Goal: Information Seeking & Learning: Learn about a topic

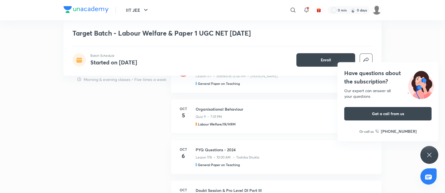
scroll to position [397, 0]
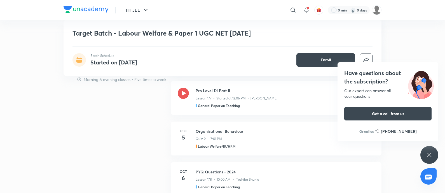
click at [433, 150] on div "Have questions about the subscription? Our expert can answer all your questions…" at bounding box center [429, 155] width 18 height 18
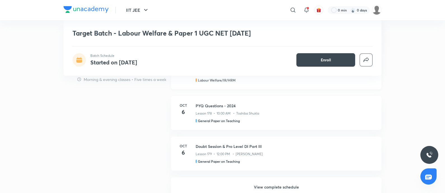
scroll to position [464, 0]
click at [274, 183] on h6 "View complete schedule" at bounding box center [276, 186] width 210 height 20
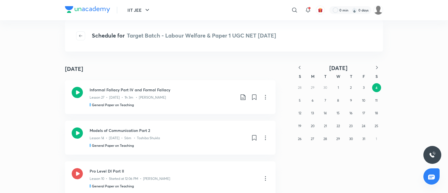
click at [300, 66] on icon "button" at bounding box center [299, 68] width 6 height 6
click at [321, 85] on div "31 1 2 3 4 5 6 7 8 9 10 11 12 13 14 15 16 17 18 19 20 21 22 23 24 25 26 27 28 2…" at bounding box center [338, 113] width 90 height 64
click at [322, 87] on button "2" at bounding box center [325, 87] width 9 height 9
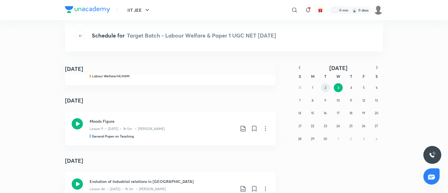
scroll to position [166, 0]
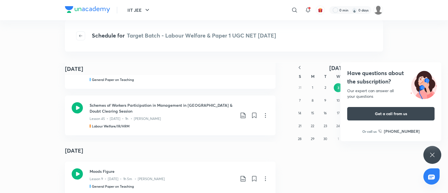
click at [433, 151] on icon at bounding box center [431, 154] width 7 height 7
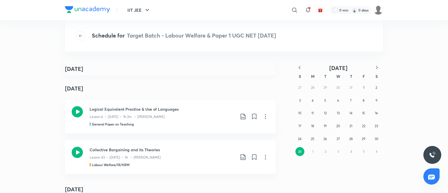
scroll to position [626, 0]
click at [350, 104] on button "7" at bounding box center [350, 100] width 9 height 9
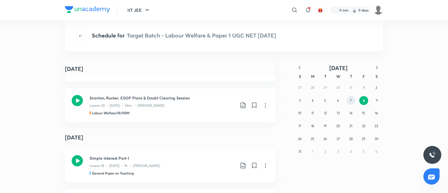
scroll to position [865, 0]
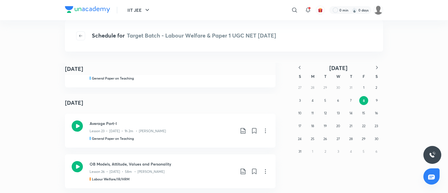
click at [299, 65] on icon "button" at bounding box center [299, 68] width 6 height 6
click at [377, 100] on abbr "12" at bounding box center [376, 100] width 3 height 4
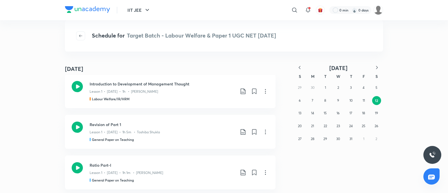
scroll to position [0, 0]
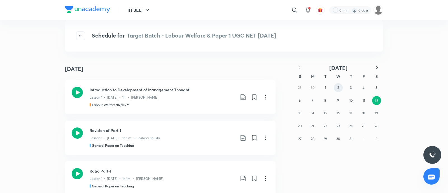
click at [337, 88] on abbr "2" at bounding box center [338, 87] width 2 height 4
click at [300, 68] on icon "button" at bounding box center [299, 68] width 6 height 6
click at [350, 103] on button "12" at bounding box center [350, 100] width 9 height 9
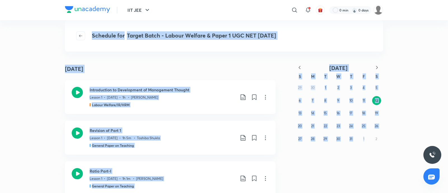
drag, startPoint x: 291, startPoint y: 58, endPoint x: 372, endPoint y: 143, distance: 117.5
click at [372, 143] on div "Schedule for Target Batch - Labour Welfare & Paper 1 UGC NET Dec'25 July 12 Jul…" at bounding box center [224, 106] width 318 height 150
click at [386, 145] on div "July 12 July 12 Introduction to Development of Management Thought Lesson 1 • Ju…" at bounding box center [224, 128] width 448 height 130
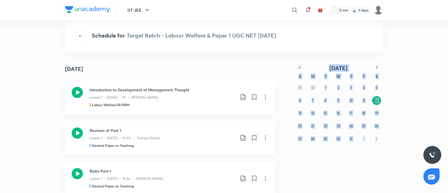
drag, startPoint x: 386, startPoint y: 145, endPoint x: 382, endPoint y: 139, distance: 6.8
click at [382, 139] on div "July 12 July 12 Introduction to Development of Management Thought Lesson 1 • Ju…" at bounding box center [224, 128] width 448 height 130
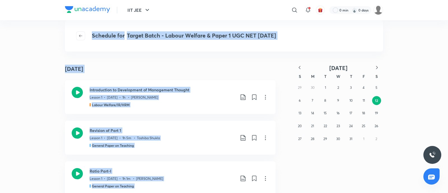
drag, startPoint x: 288, startPoint y: 60, endPoint x: 386, endPoint y: 155, distance: 136.5
click at [383, 155] on div "Schedule for Target Batch - Labour Welfare & Paper 1 UGC NET Dec'25 July 12 Jul…" at bounding box center [224, 106] width 318 height 150
click at [386, 155] on div "July 12 July 12 Introduction to Development of Management Thought Lesson 1 • Ju…" at bounding box center [224, 128] width 448 height 130
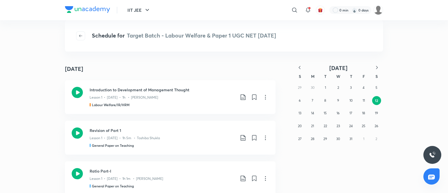
click at [163, 35] on span "Target Batch - Labour Welfare & Paper 1 UGC NET Dec'25" at bounding box center [201, 36] width 149 height 8
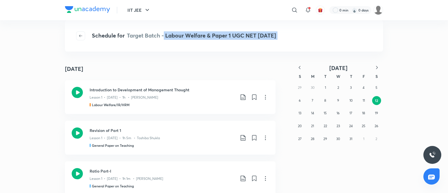
drag, startPoint x: 163, startPoint y: 35, endPoint x: 289, endPoint y: 40, distance: 126.8
click at [289, 40] on div "Schedule for Target Batch - Labour Welfare & Paper 1 UGC NET Dec'25" at bounding box center [224, 35] width 318 height 31
copy span "Labour Welfare & Paper 1 UGC NET Dec'25"
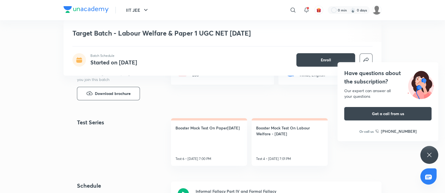
scroll to position [217, 0]
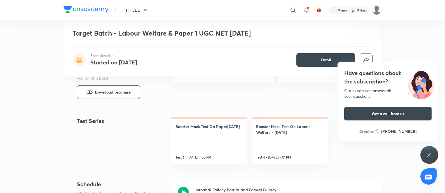
click at [427, 156] on icon at bounding box center [429, 154] width 7 height 7
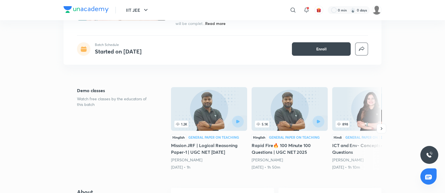
scroll to position [0, 0]
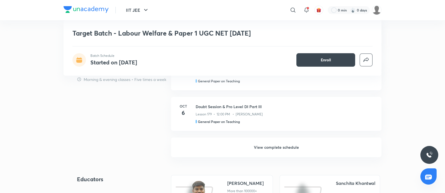
scroll to position [505, 0]
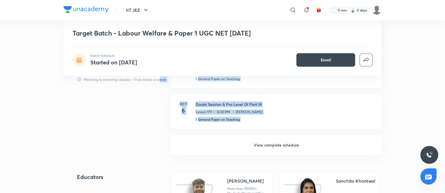
drag, startPoint x: 167, startPoint y: 163, endPoint x: 159, endPoint y: 87, distance: 76.0
click at [159, 87] on div "Target Batch - Labour Welfare & Paper 1 UGC NET Dec'25 Batch Schedule Started o…" at bounding box center [222, 53] width 318 height 1055
click at [159, 87] on div "Schedule Morning & evening classes • Five times a week" at bounding box center [122, 86] width 90 height 41
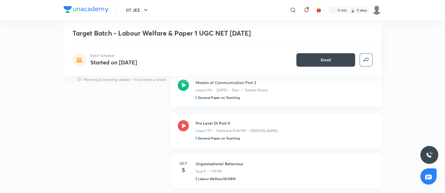
scroll to position [364, 0]
click at [163, 132] on div "Schedule Morning & evening classes • Five times a week Informal Fallacy Part IV…" at bounding box center [222, 164] width 318 height 263
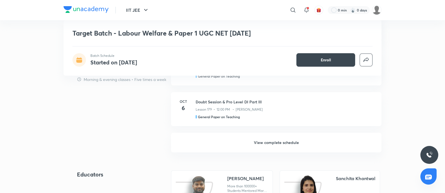
scroll to position [507, 0]
click at [272, 140] on h6 "View complete schedule" at bounding box center [276, 143] width 210 height 20
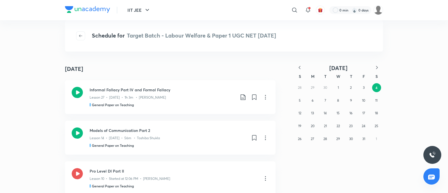
click at [412, 85] on div "October 4 October 4 Informal Fallacy Part IV and Formal Fallacy Lesson 27 • Oct…" at bounding box center [224, 128] width 448 height 130
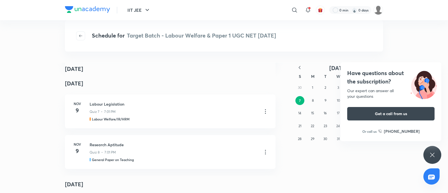
scroll to position [9565, 0]
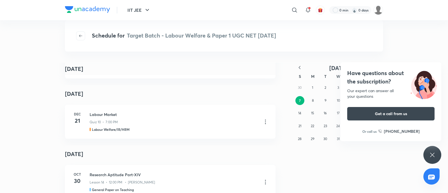
click at [94, 6] on img at bounding box center [87, 9] width 45 height 7
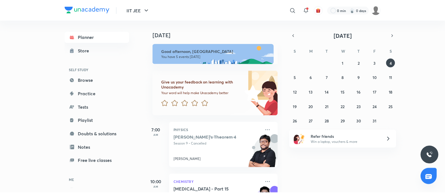
scroll to position [32, 0]
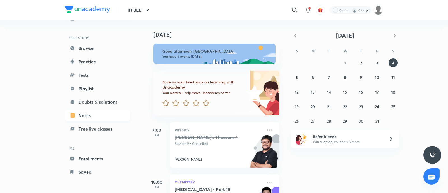
click at [98, 116] on link "Notes" at bounding box center [97, 115] width 65 height 11
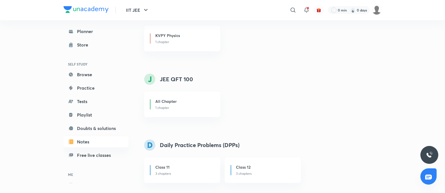
scroll to position [1402, 0]
drag, startPoint x: 163, startPoint y: 125, endPoint x: 162, endPoint y: 61, distance: 64.1
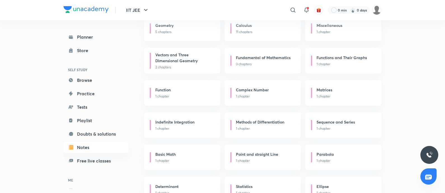
scroll to position [607, 0]
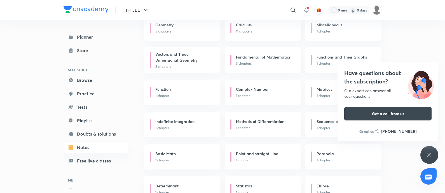
click at [145, 48] on div "Physics Previous Year & Mock Questions 1 chapter Basics & Laboratory 3 chapters…" at bounding box center [262, 36] width 237 height 1112
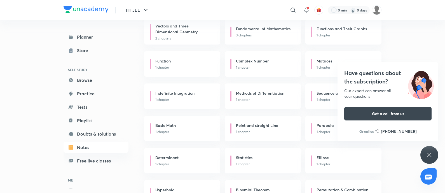
scroll to position [635, 0]
click at [435, 155] on div "Have questions about the subscription? Our expert can answer all your questions…" at bounding box center [429, 155] width 18 height 18
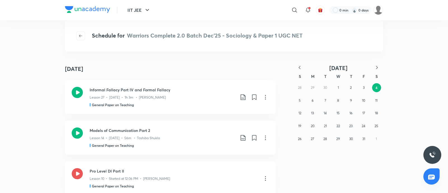
click at [301, 70] on button "button" at bounding box center [299, 67] width 12 height 7
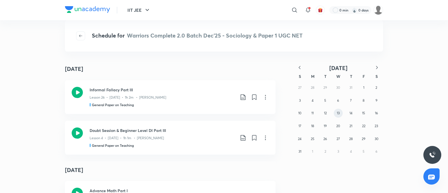
click at [336, 109] on button "13" at bounding box center [337, 113] width 9 height 9
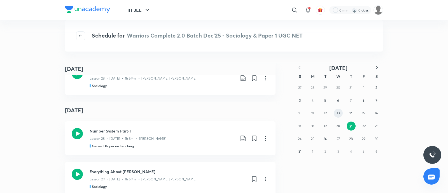
scroll to position [46799, 0]
